Goal: Navigation & Orientation: Find specific page/section

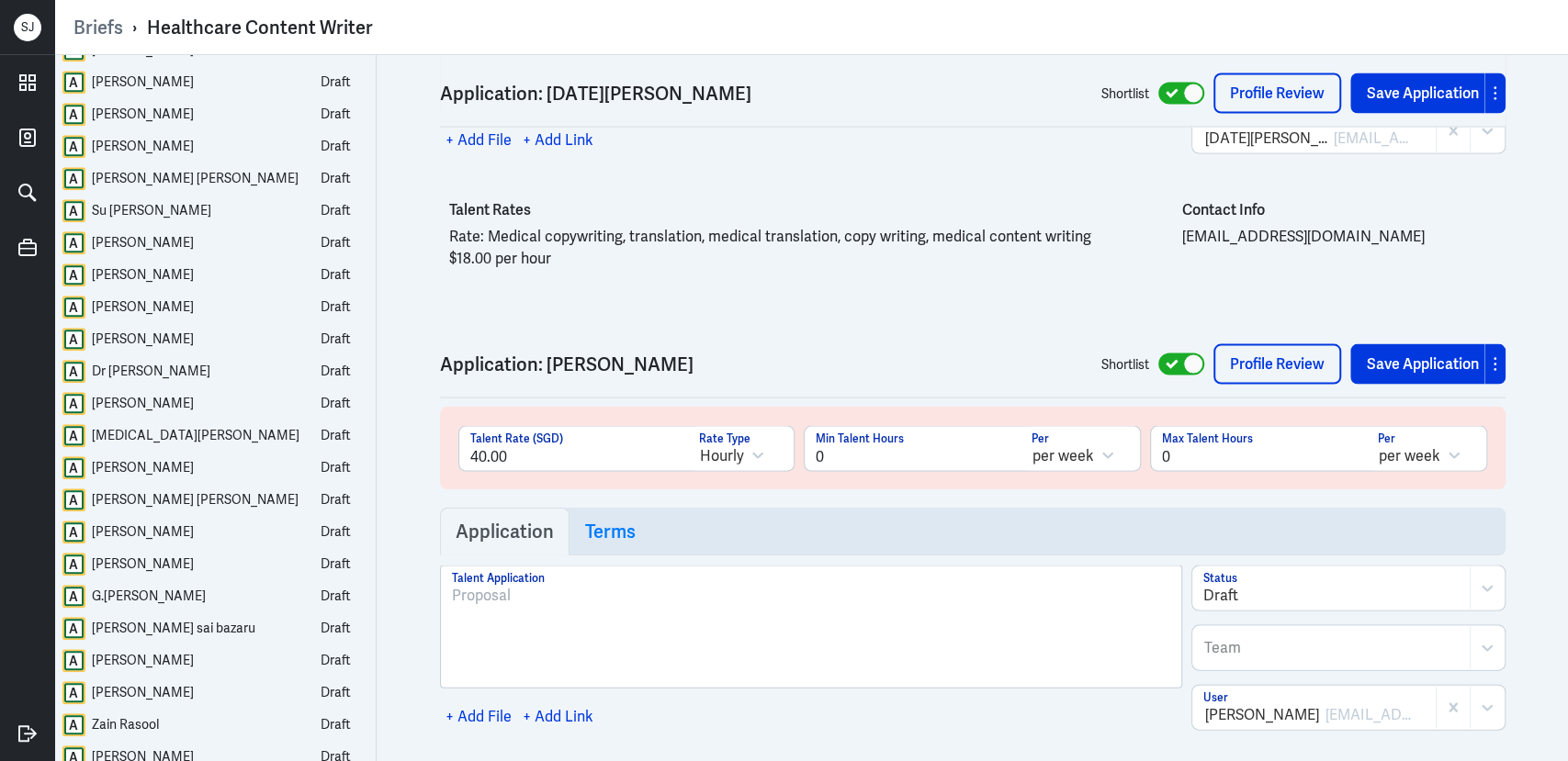
scroll to position [758, 0]
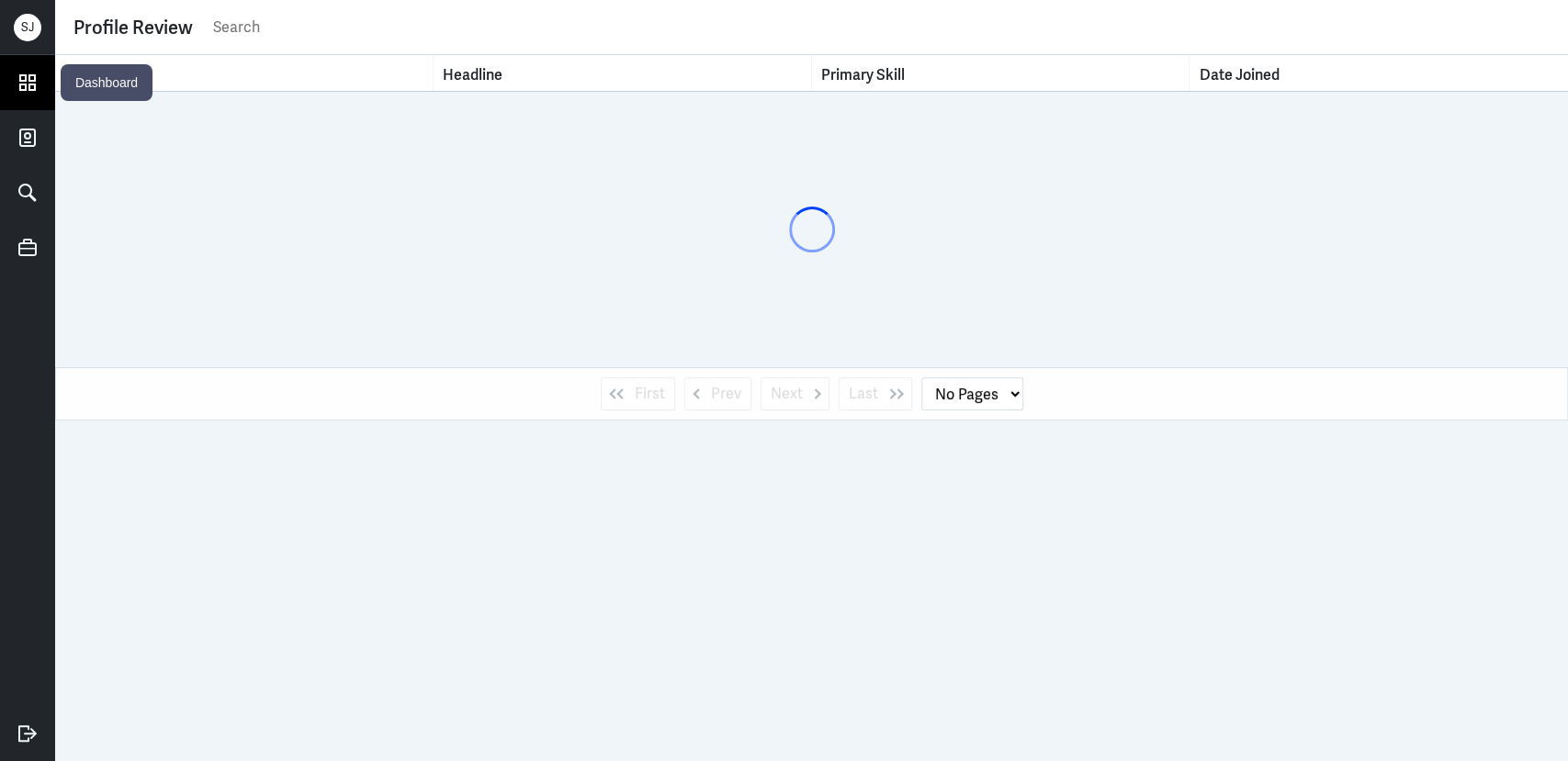
click at [46, 80] on link at bounding box center [27, 82] width 55 height 55
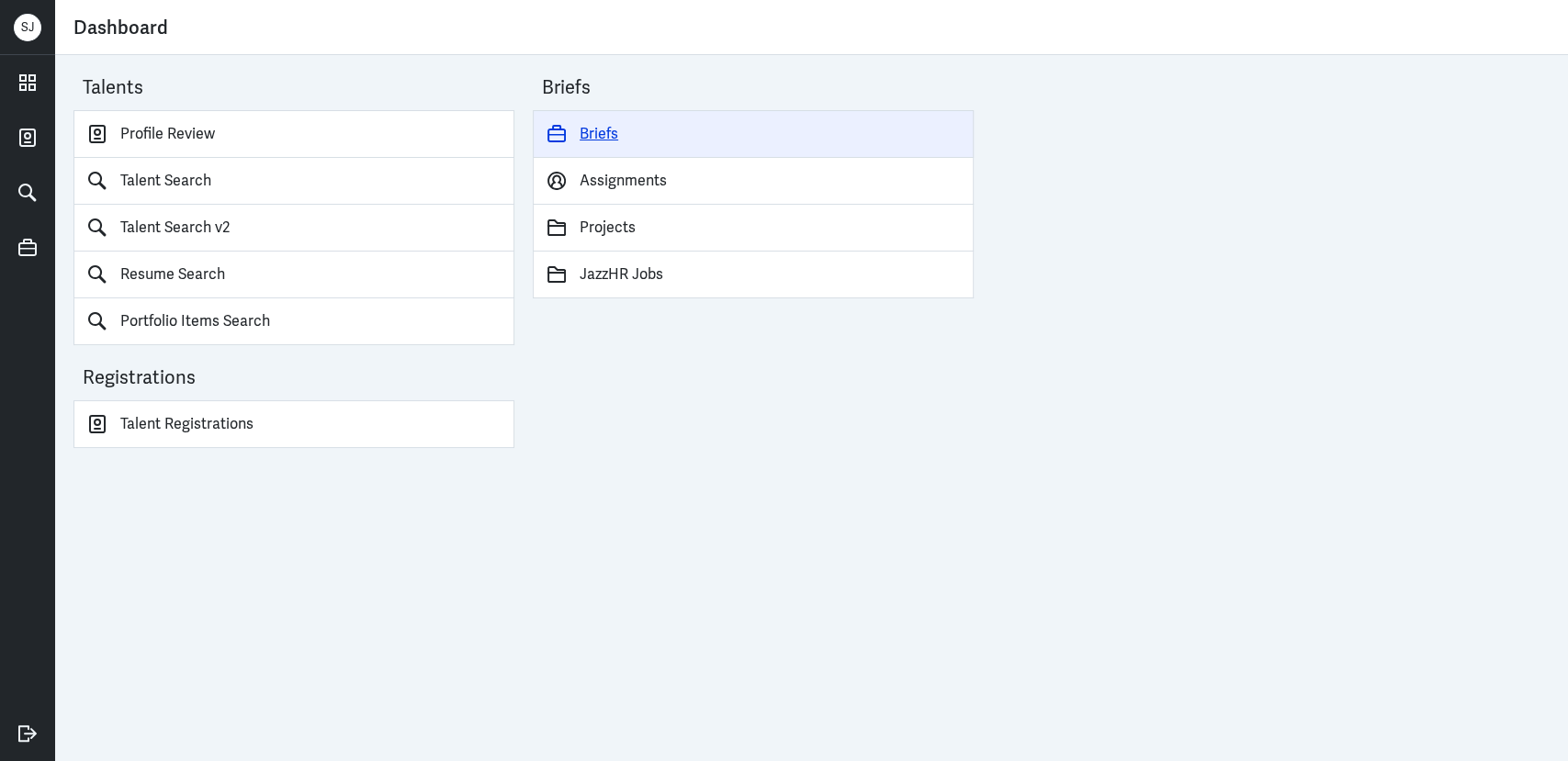
click at [593, 133] on link "Briefs" at bounding box center [754, 133] width 441 height 47
